Goal: Transaction & Acquisition: Subscribe to service/newsletter

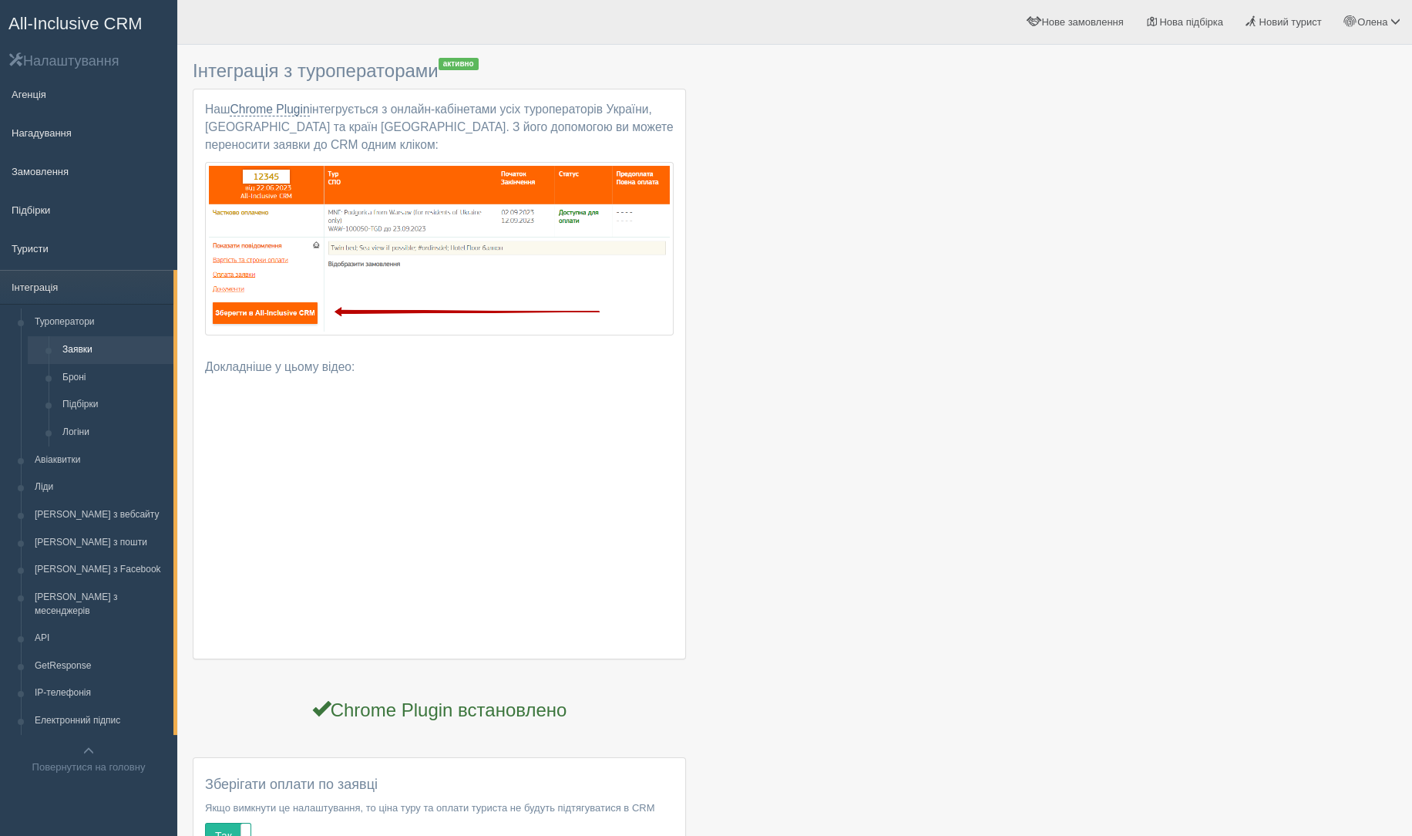
click at [140, 35] on link "All-Inclusive CRM" at bounding box center [89, 22] width 176 height 42
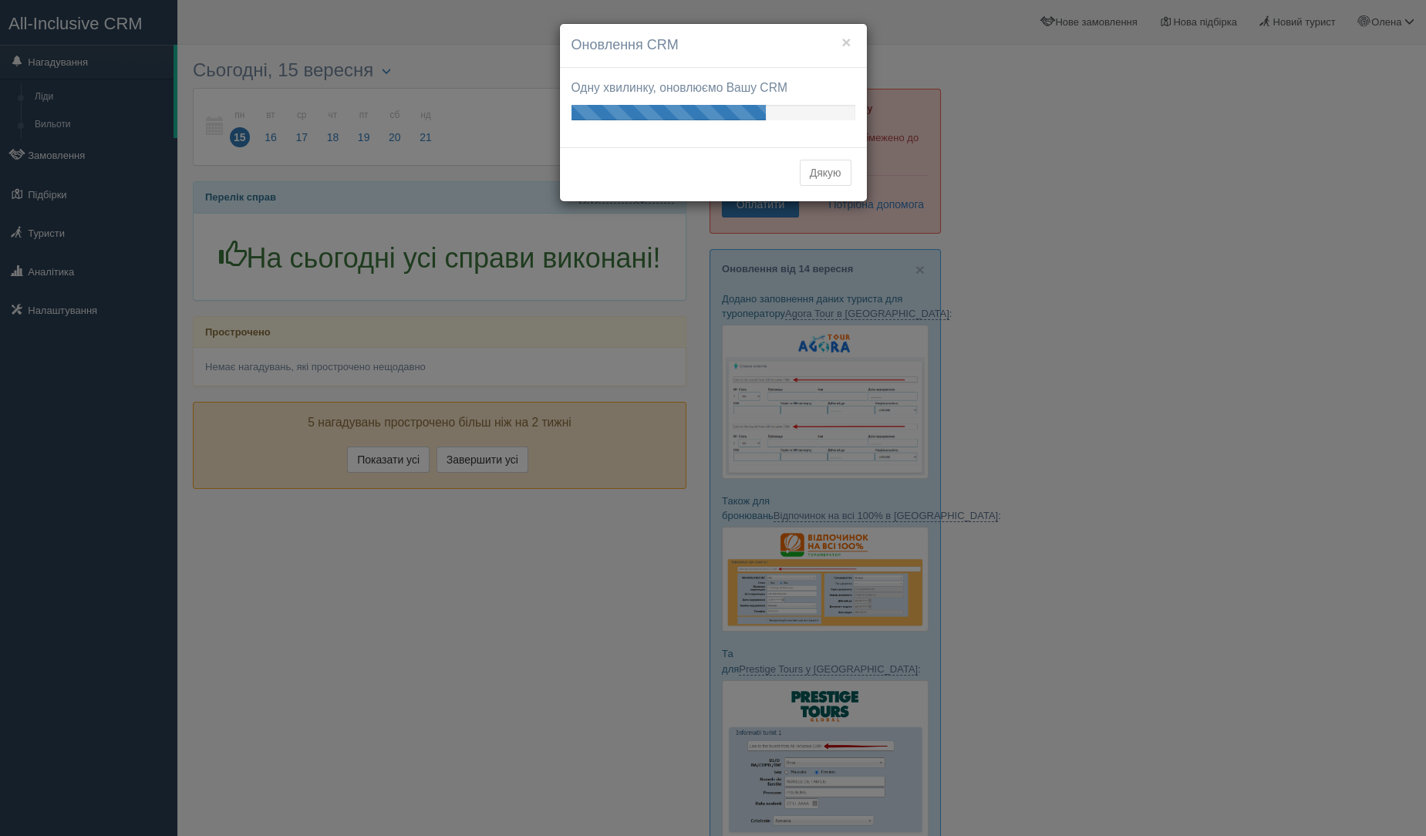
click at [837, 181] on button "Дякую" at bounding box center [826, 173] width 52 height 26
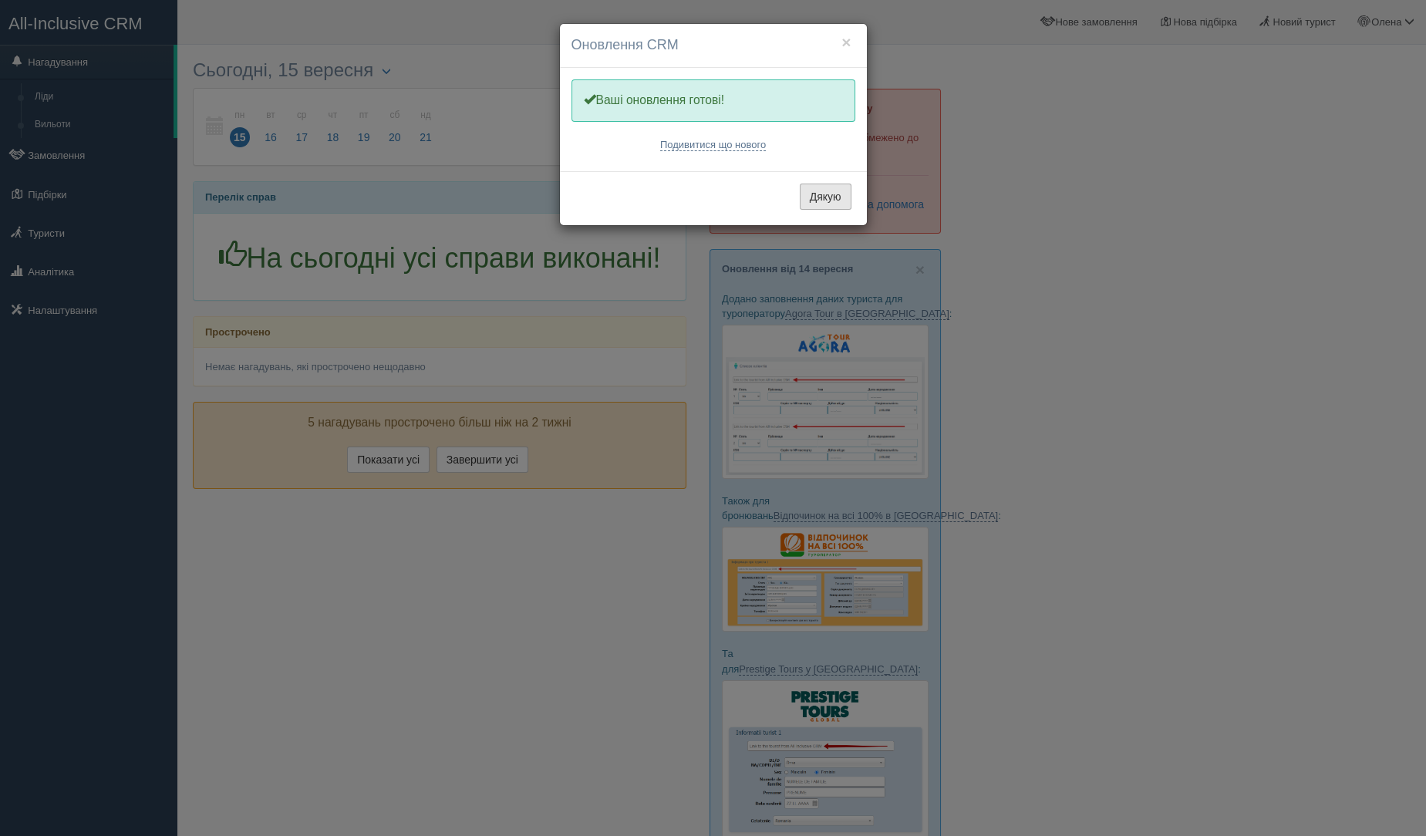
click at [819, 198] on button "Дякую" at bounding box center [826, 196] width 52 height 26
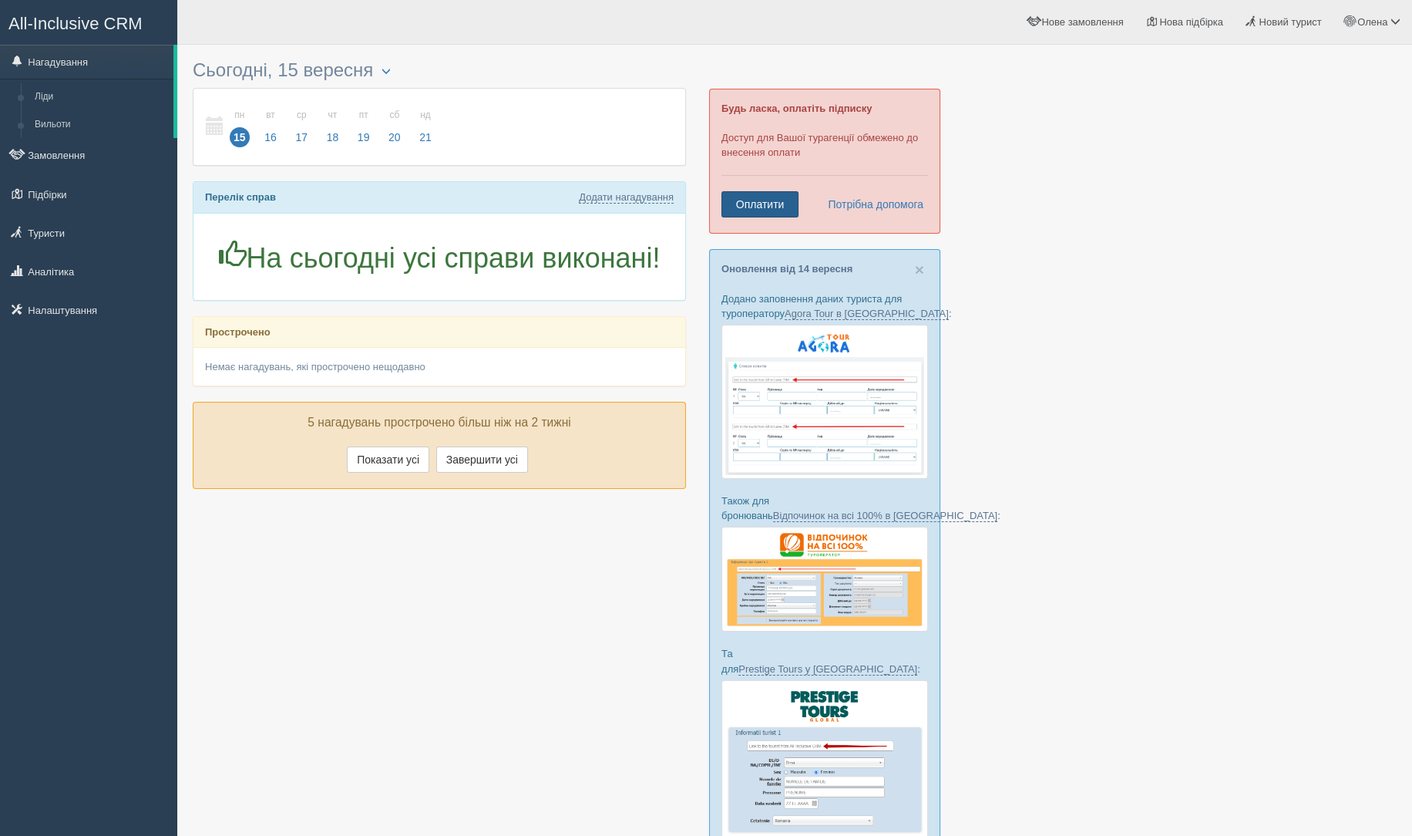
click at [764, 204] on link "Оплатити" at bounding box center [760, 204] width 77 height 26
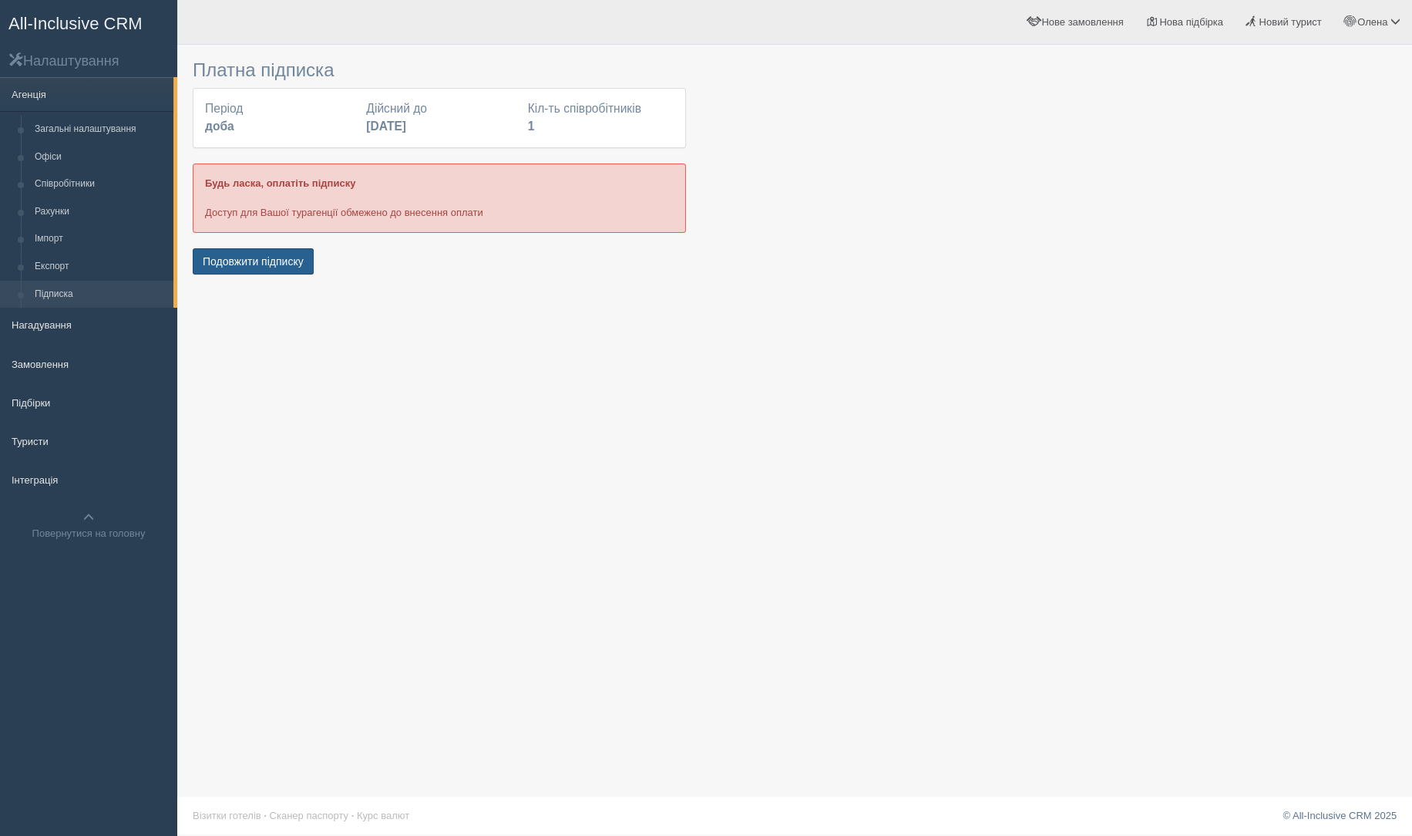
click at [291, 264] on button "Подовжити підписку" at bounding box center [253, 261] width 121 height 26
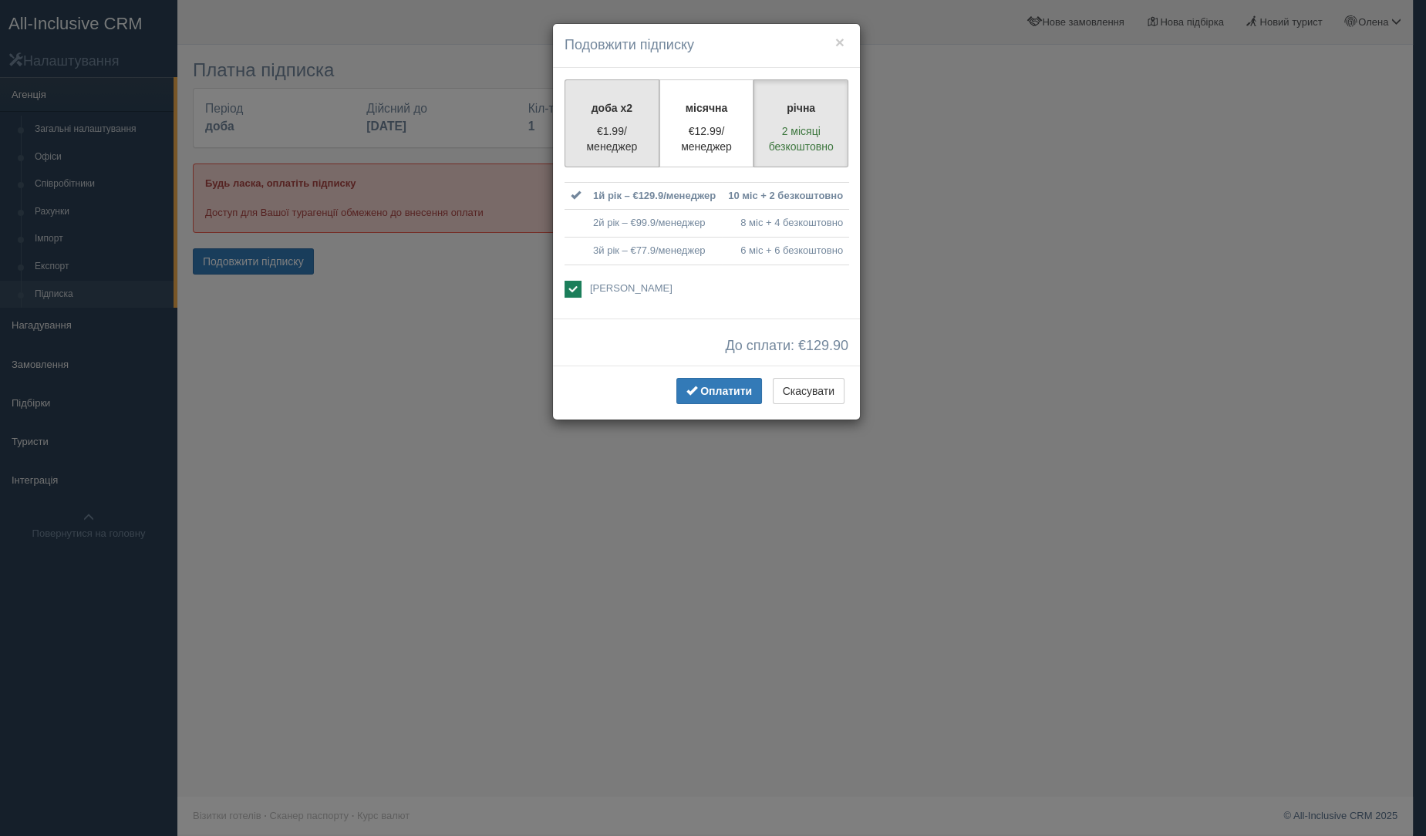
click at [618, 130] on p "€1.99/менеджер" at bounding box center [611, 138] width 75 height 31
radio input "true"
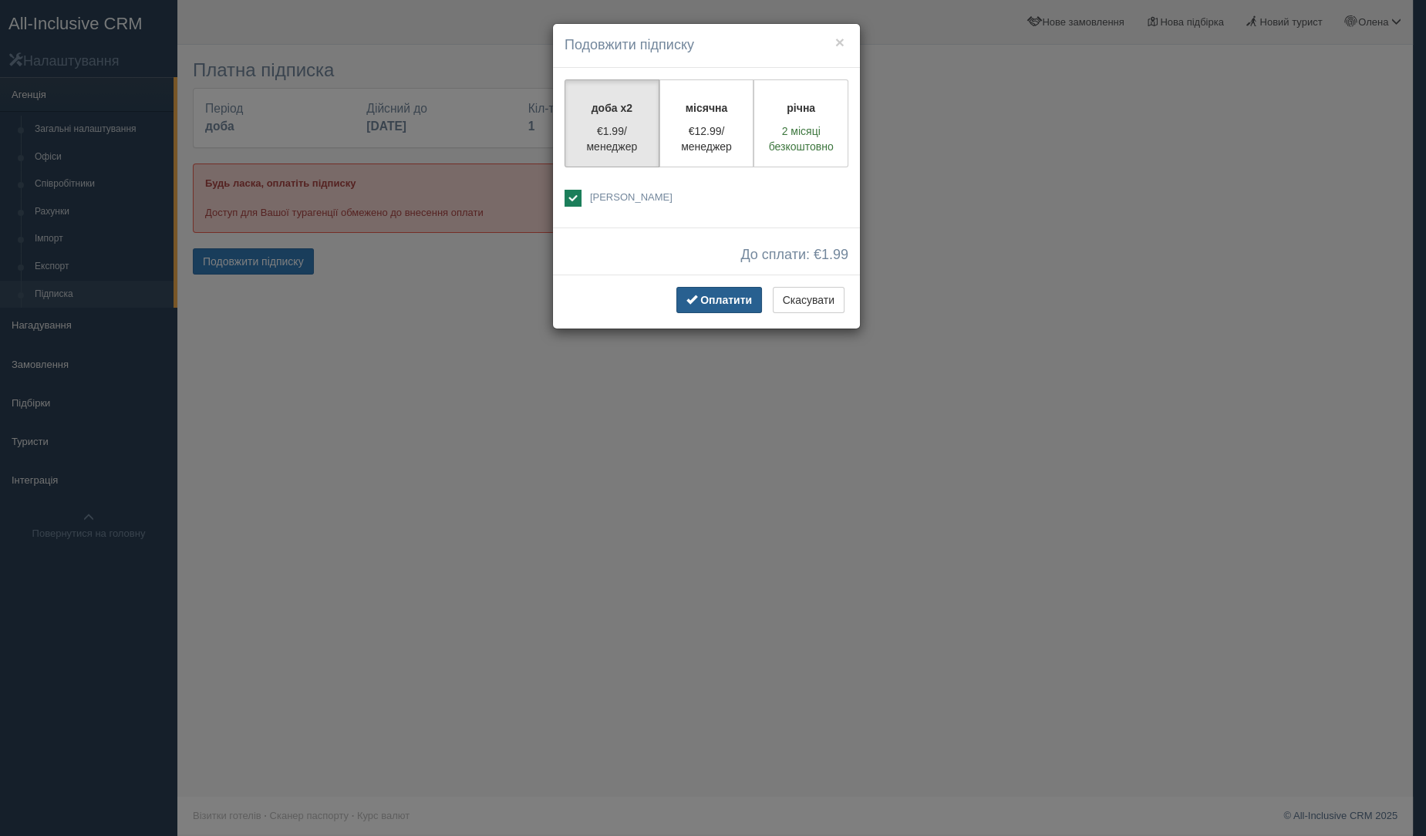
click at [712, 302] on span "Оплатити" at bounding box center [726, 300] width 52 height 12
